Goal: Navigation & Orientation: Find specific page/section

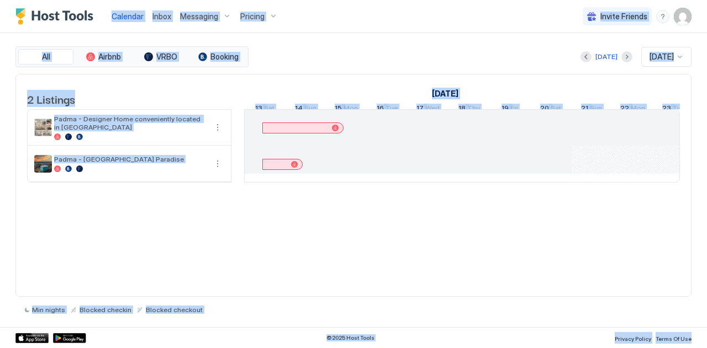
scroll to position [0, 613]
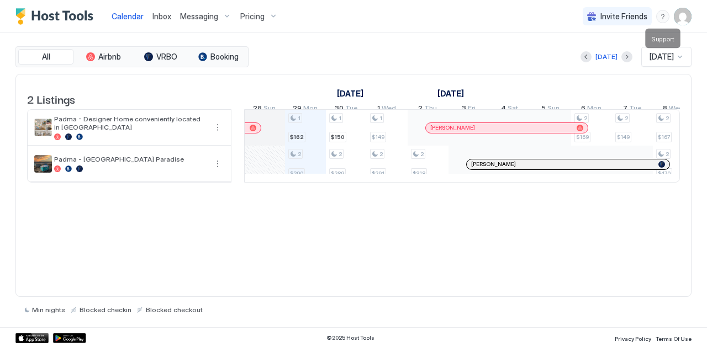
click at [660, 18] on div "menu" at bounding box center [662, 16] width 13 height 13
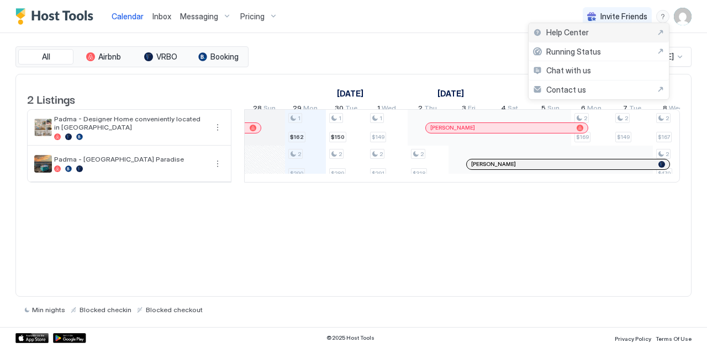
click at [578, 29] on span "Help Center" at bounding box center [567, 33] width 43 height 10
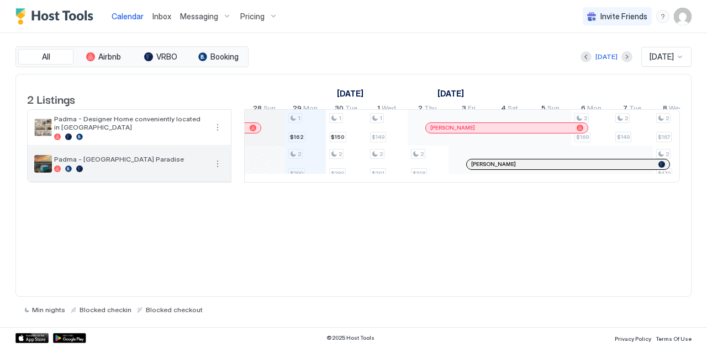
drag, startPoint x: 184, startPoint y: 166, endPoint x: 83, endPoint y: 167, distance: 101.6
click at [83, 163] on span "Padma - [GEOGRAPHIC_DATA] Paradise" at bounding box center [130, 159] width 152 height 8
copy span "[GEOGRAPHIC_DATA] Paradise"
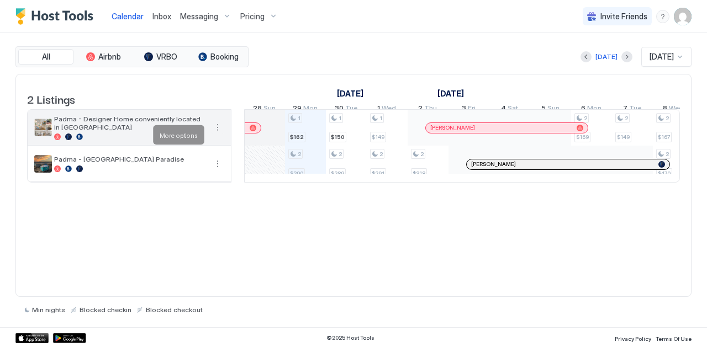
click at [216, 133] on button "More options" at bounding box center [217, 127] width 13 height 13
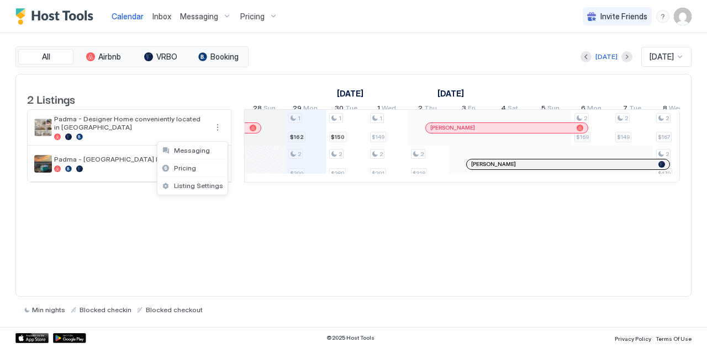
click at [126, 14] on div at bounding box center [353, 174] width 707 height 348
click at [126, 14] on span "Calendar" at bounding box center [128, 16] width 32 height 9
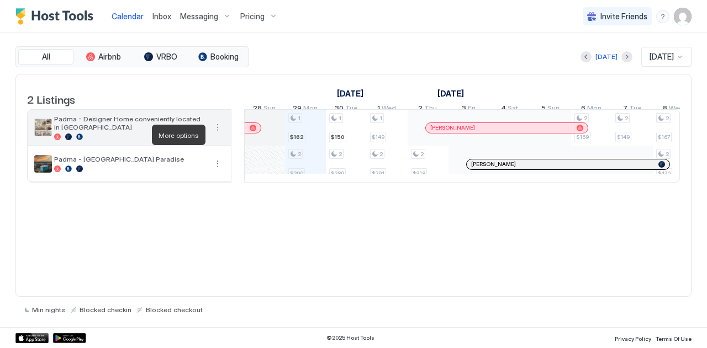
click at [219, 134] on button "More options" at bounding box center [217, 127] width 13 height 13
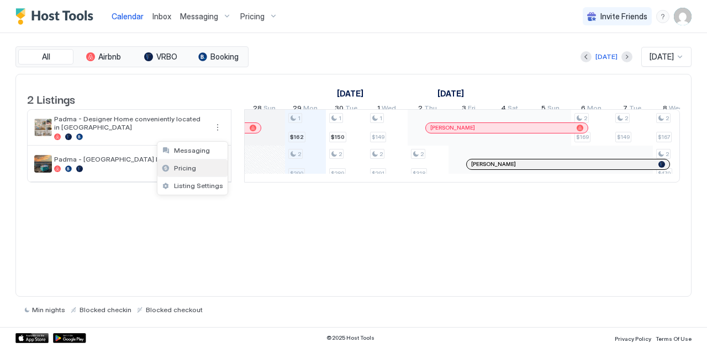
click at [177, 169] on span "Pricing" at bounding box center [185, 168] width 22 height 8
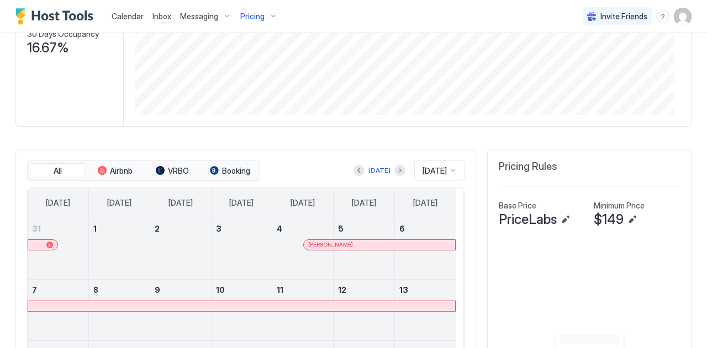
scroll to position [404, 0]
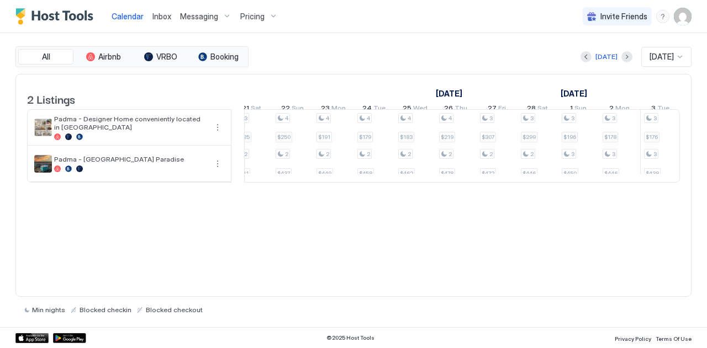
scroll to position [0, 818]
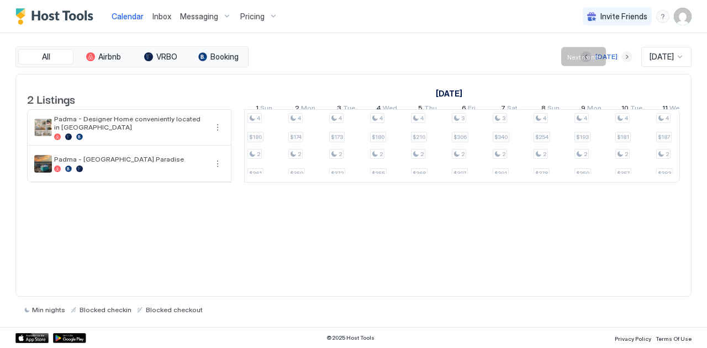
click at [621, 59] on button "Next month" at bounding box center [626, 56] width 11 height 11
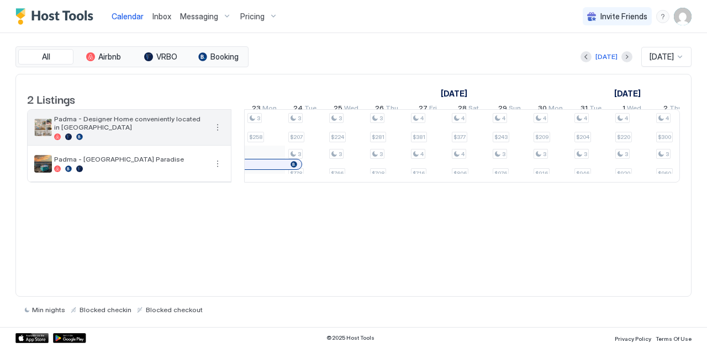
scroll to position [0, 818]
drag, startPoint x: 80, startPoint y: 125, endPoint x: 82, endPoint y: 137, distance: 12.3
click at [82, 131] on span "Padma - Designer Home conveniently located in [GEOGRAPHIC_DATA]" at bounding box center [130, 123] width 152 height 17
copy span "Designer Home conveniently located in [GEOGRAPHIC_DATA]"
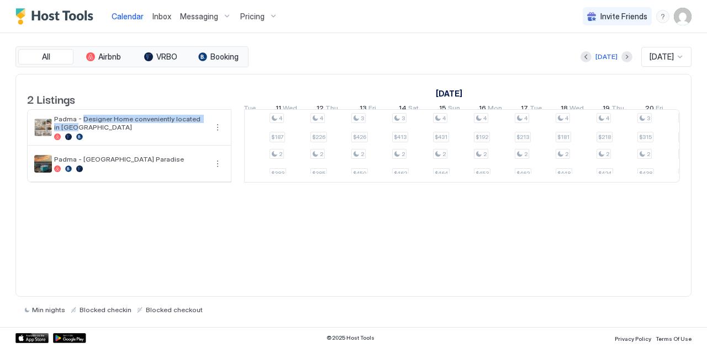
scroll to position [0, 767]
